Goal: Navigation & Orientation: Find specific page/section

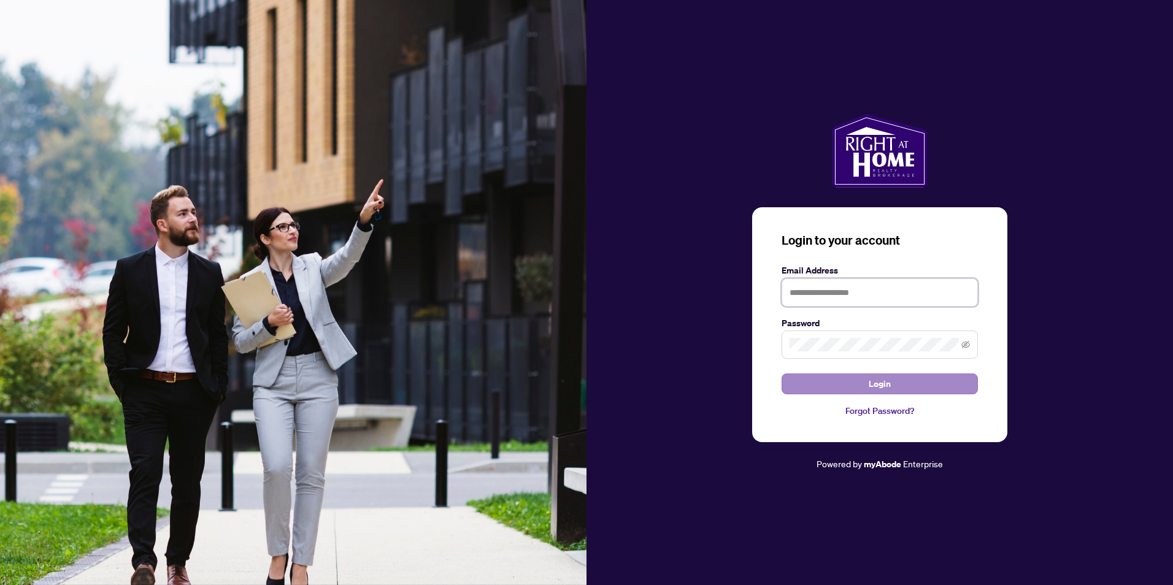
type input "**********"
click at [843, 386] on button "Login" at bounding box center [880, 384] width 196 height 21
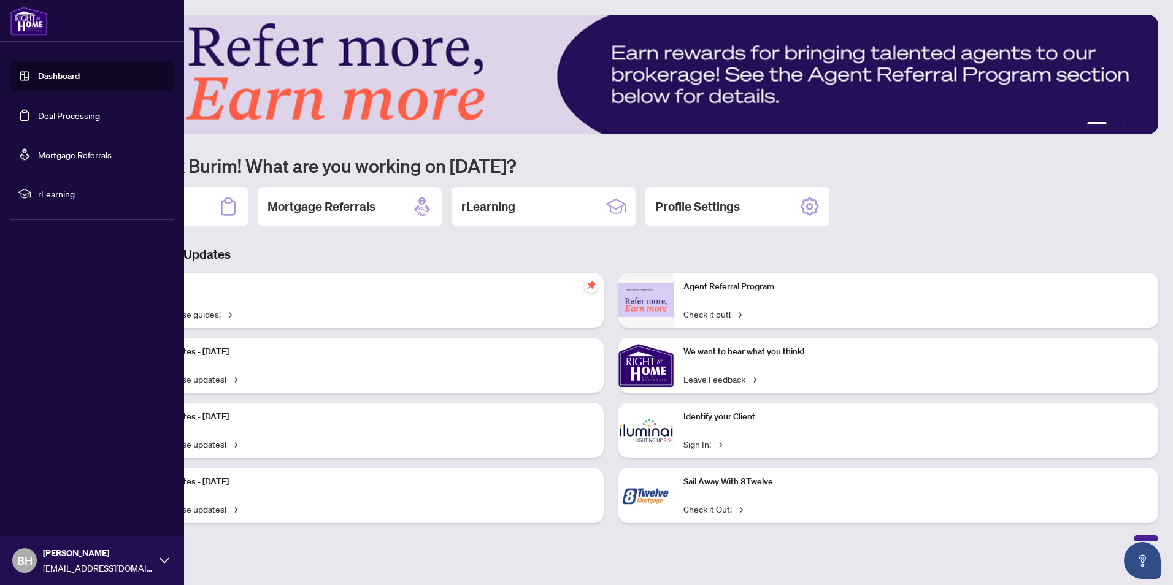
click at [53, 115] on link "Deal Processing" at bounding box center [69, 115] width 62 height 11
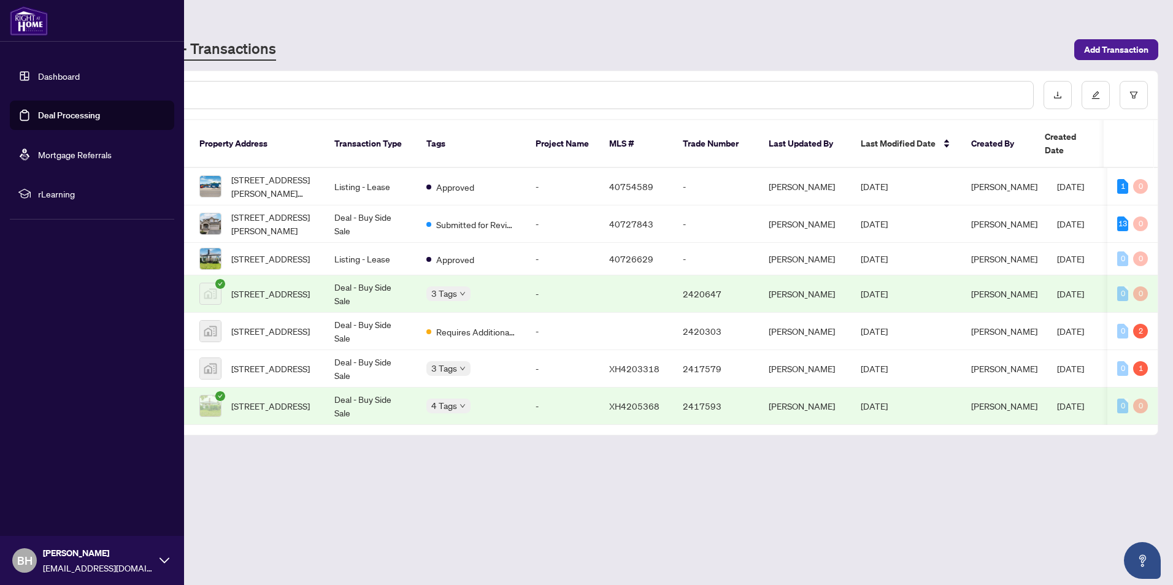
click at [58, 79] on link "Dashboard" at bounding box center [59, 76] width 42 height 11
